Goal: Ask a question

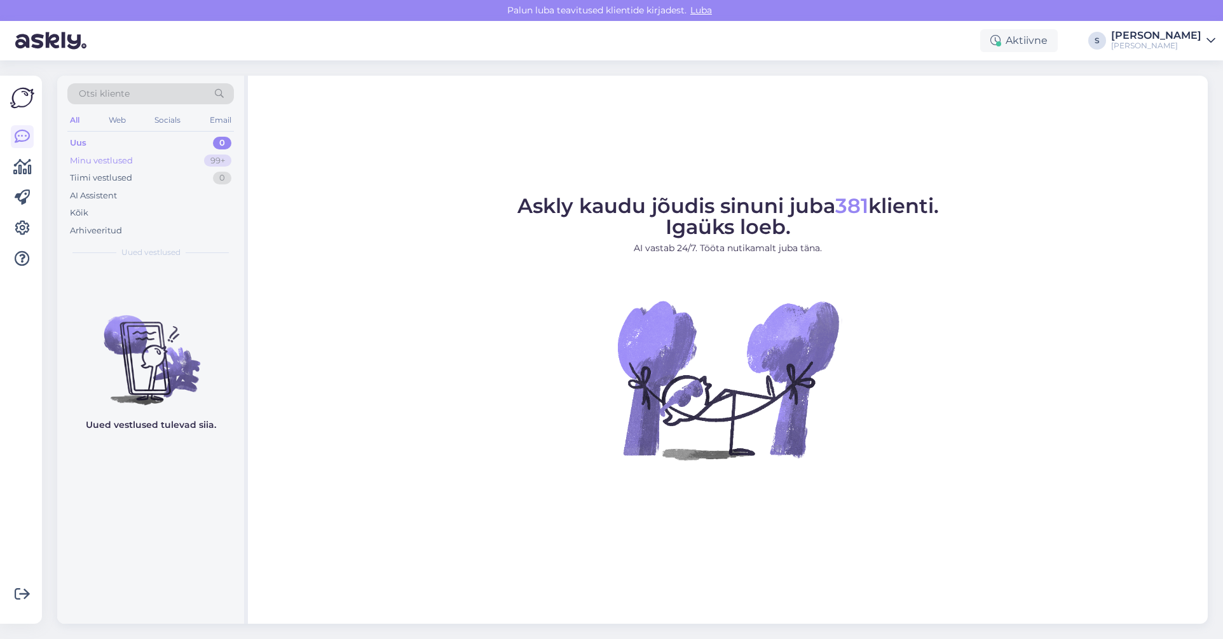
click at [105, 159] on div "Minu vestlused" at bounding box center [101, 161] width 63 height 13
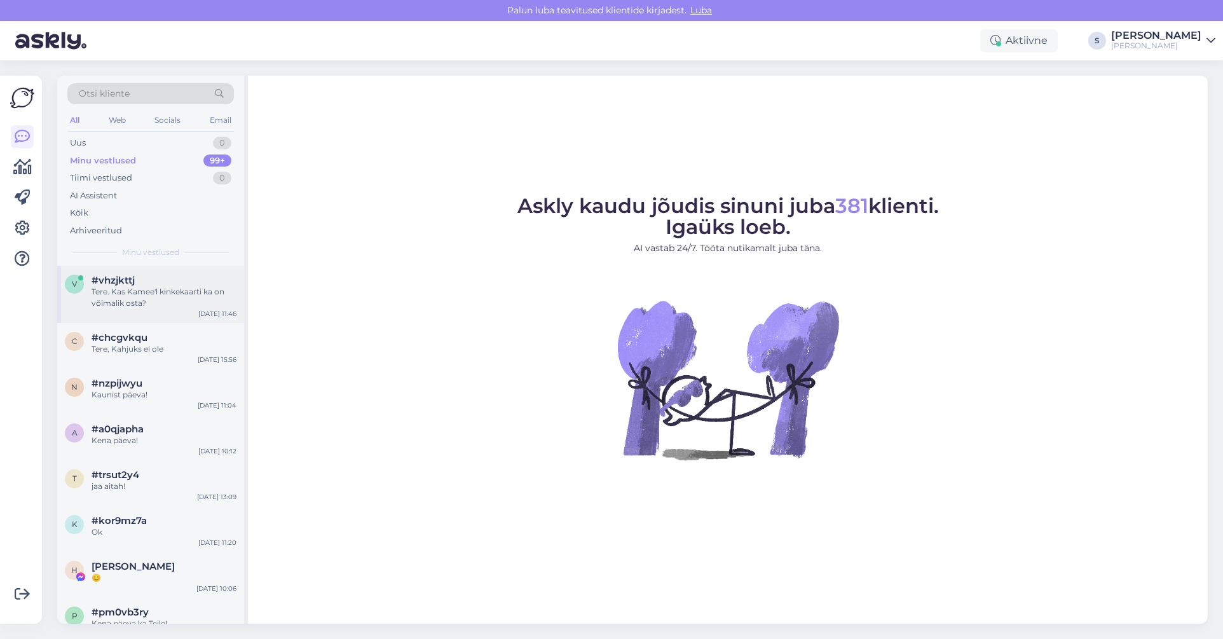
click at [126, 287] on div "Tere. Kas Kamee'l kinkekaarti ka on võimalik osta?" at bounding box center [164, 297] width 145 height 23
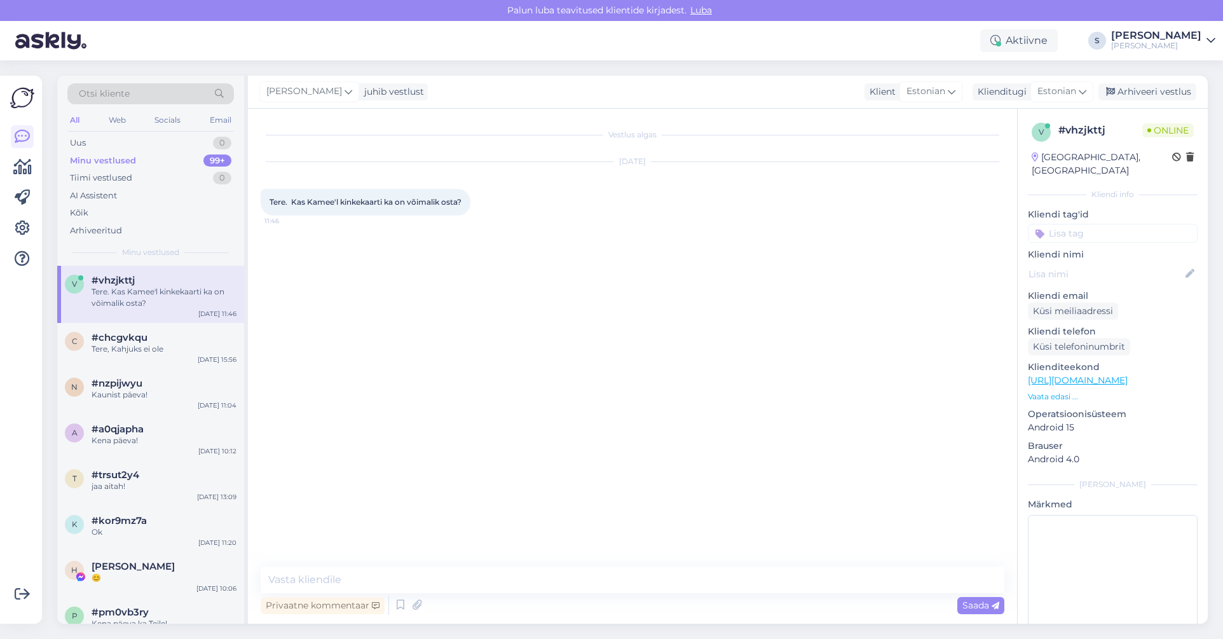
click at [1087, 375] on link "[URL][DOMAIN_NAME]" at bounding box center [1078, 380] width 100 height 11
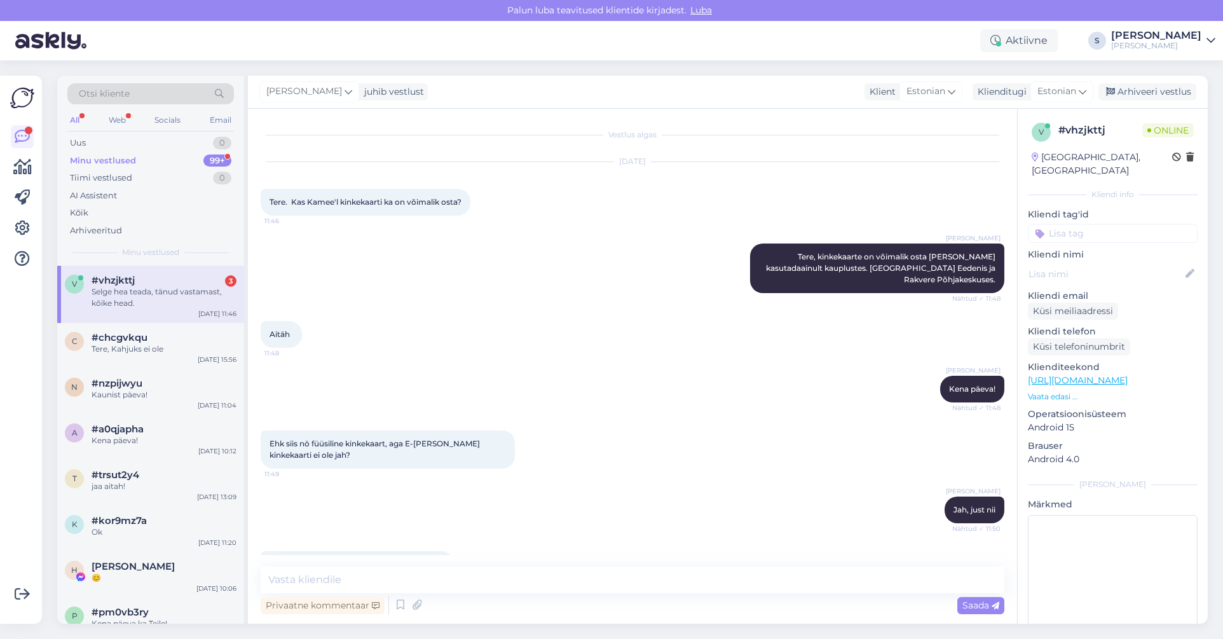
scroll to position [25, 0]
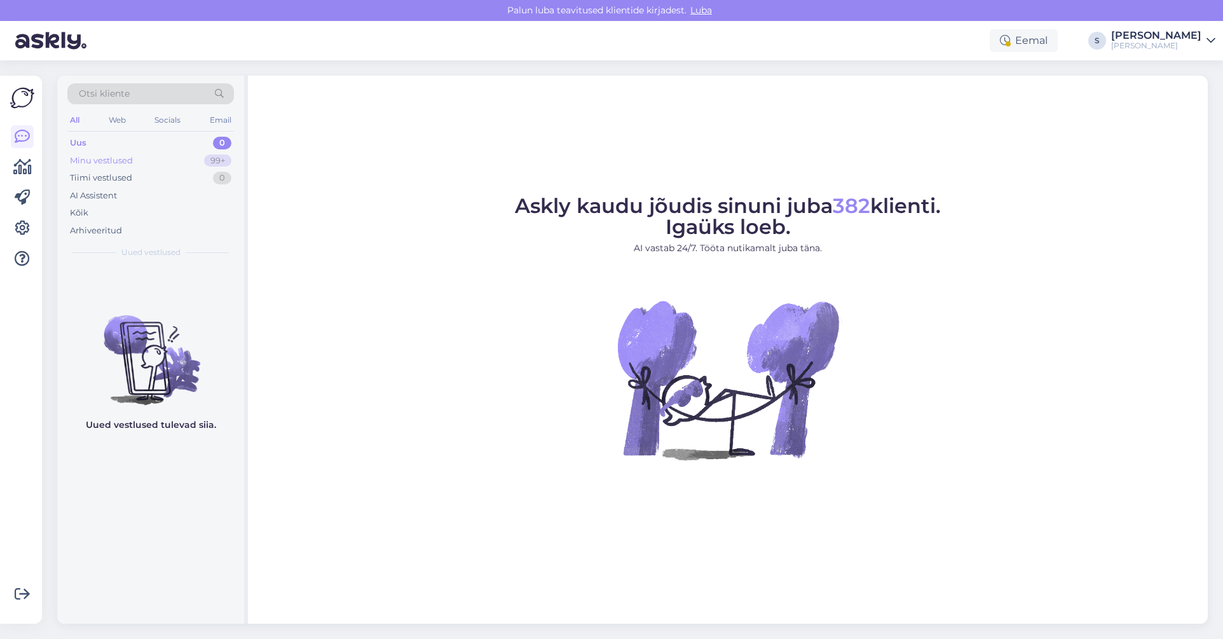
click at [97, 160] on div "Minu vestlused" at bounding box center [101, 161] width 63 height 13
